Goal: Information Seeking & Learning: Learn about a topic

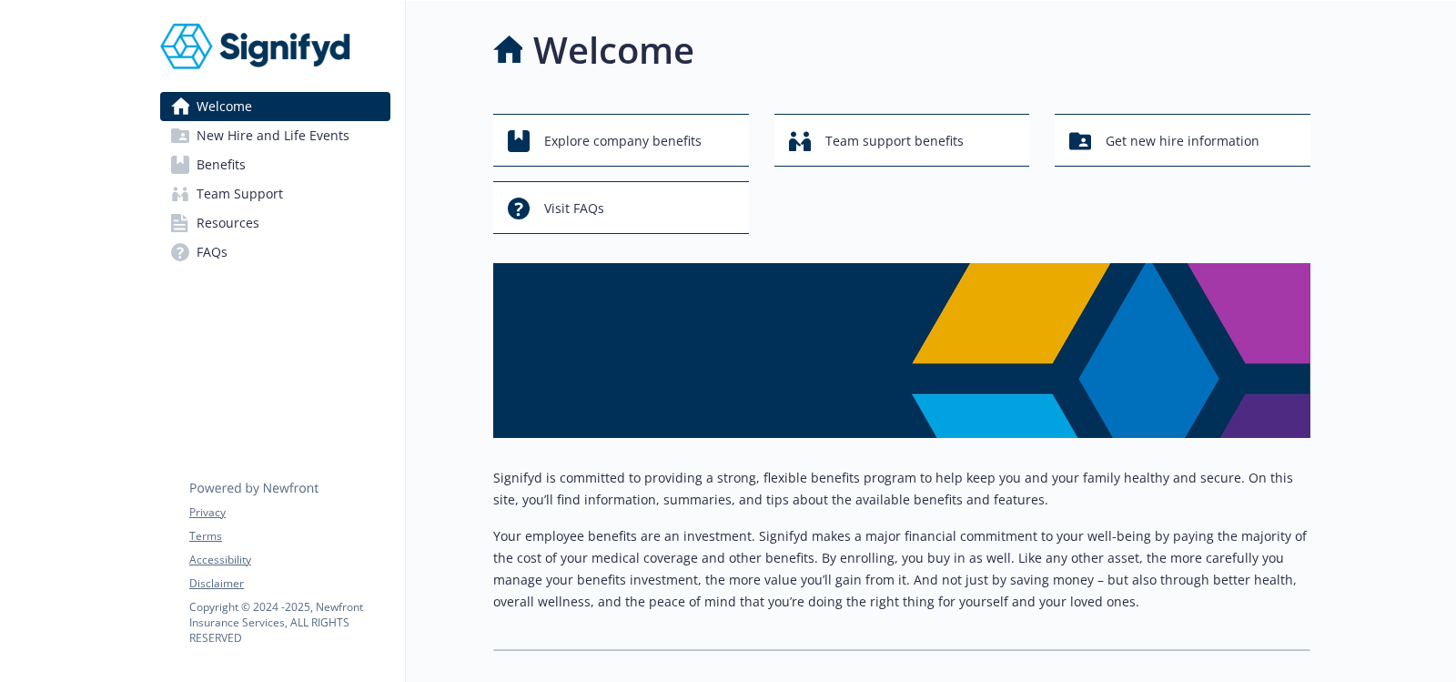
click at [318, 140] on span "New Hire and Life Events" at bounding box center [273, 135] width 153 height 29
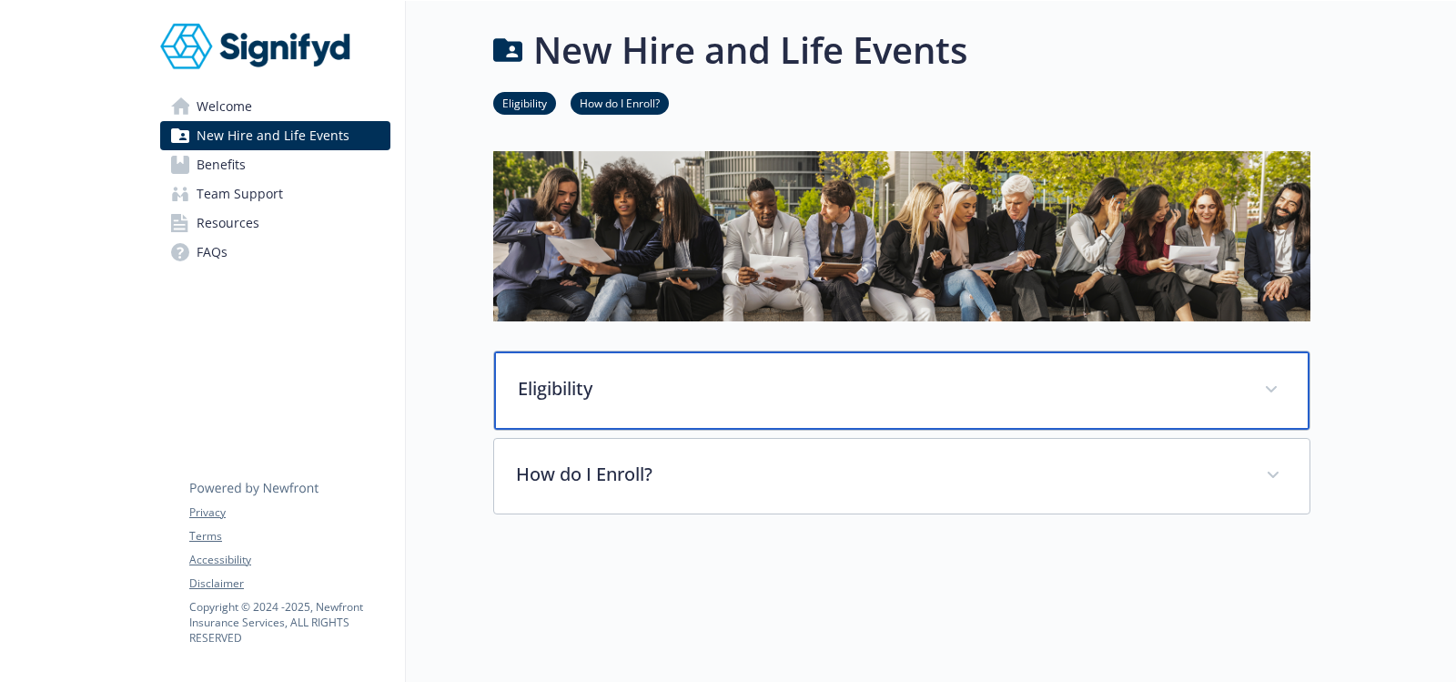
click at [629, 369] on div "Eligibility" at bounding box center [901, 390] width 815 height 78
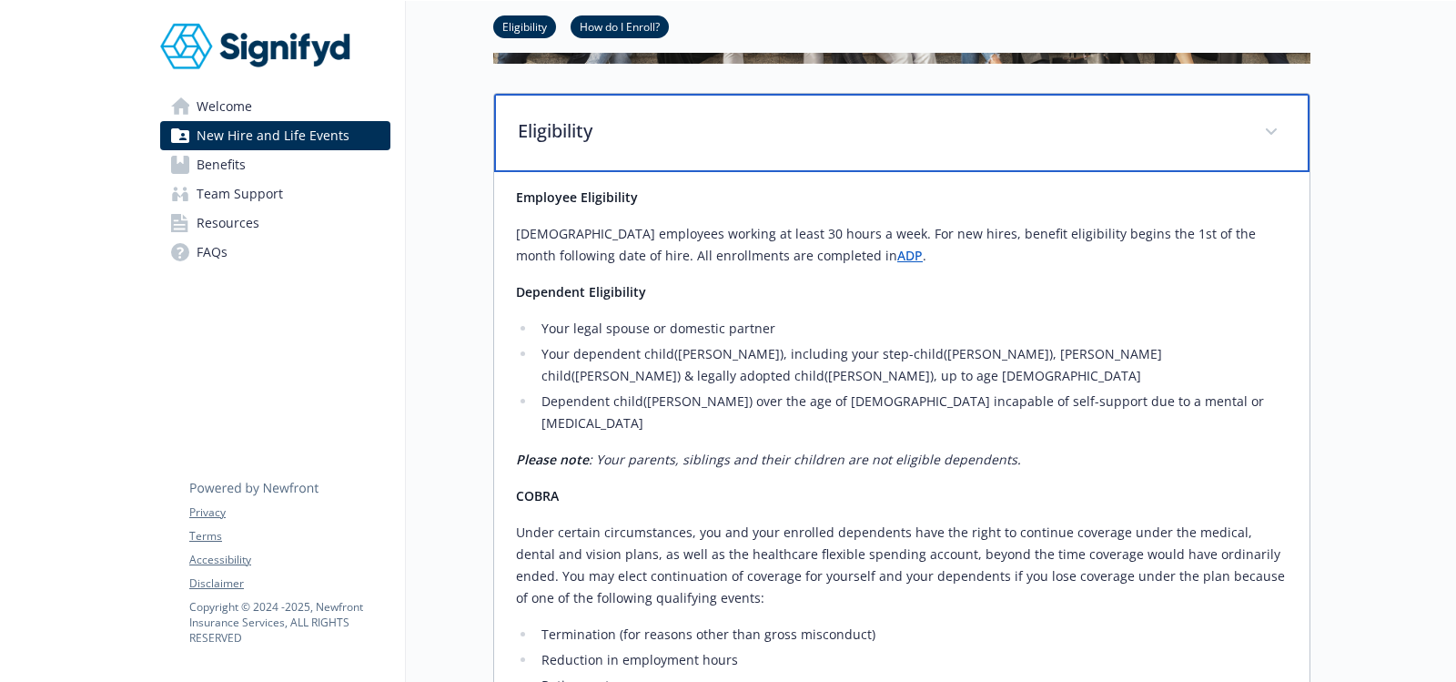
scroll to position [176, 0]
